Goal: Task Accomplishment & Management: Manage account settings

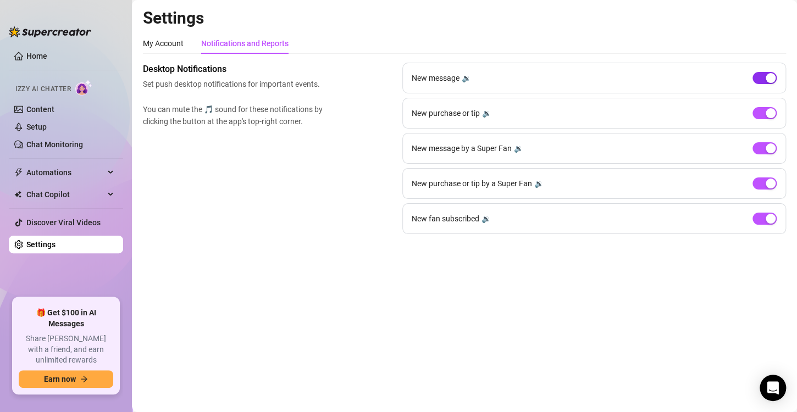
click at [760, 79] on span "button" at bounding box center [765, 78] width 24 height 12
click at [762, 115] on span "button" at bounding box center [765, 113] width 24 height 12
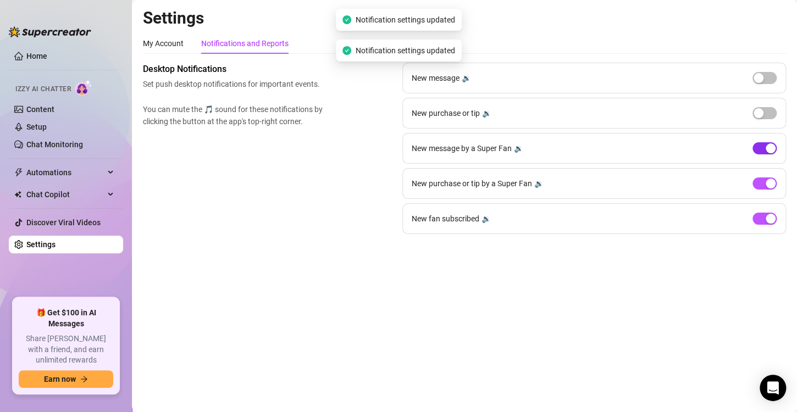
click at [762, 151] on span "button" at bounding box center [765, 148] width 24 height 12
click at [761, 185] on span "button" at bounding box center [765, 184] width 24 height 12
click at [761, 219] on span "button" at bounding box center [765, 219] width 24 height 12
click at [758, 185] on span "button" at bounding box center [765, 184] width 24 height 12
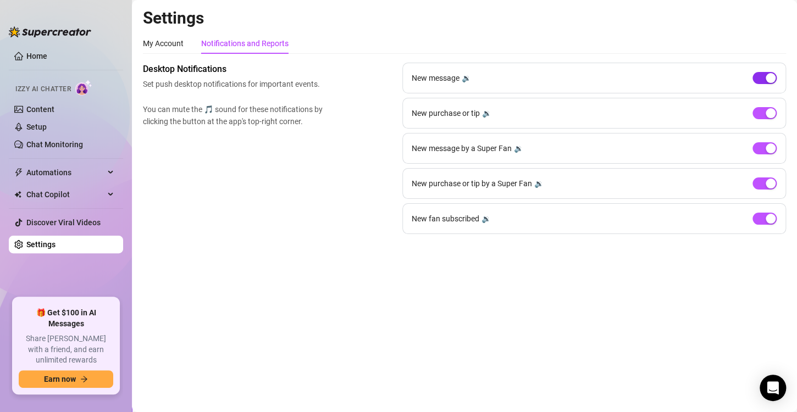
click at [756, 76] on span "button" at bounding box center [765, 78] width 24 height 12
click at [760, 119] on div "New purchase or tip 🔉" at bounding box center [595, 113] width 384 height 31
click at [760, 112] on span "button" at bounding box center [765, 113] width 24 height 12
click at [761, 147] on span "button" at bounding box center [765, 148] width 24 height 12
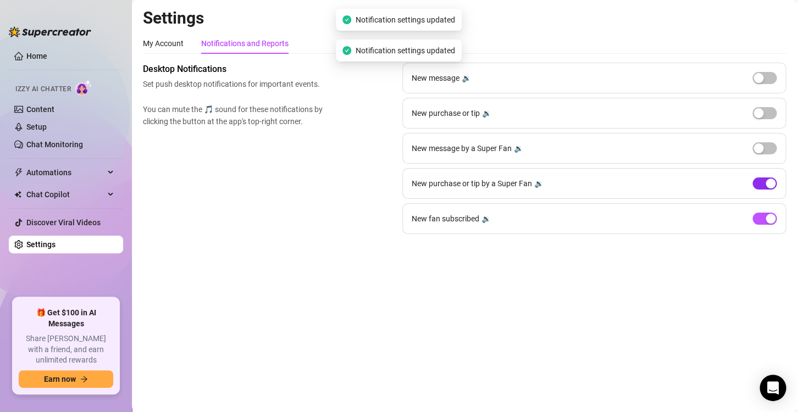
click at [762, 182] on span "button" at bounding box center [765, 184] width 24 height 12
click at [758, 220] on span "button" at bounding box center [765, 219] width 24 height 12
